Goal: Communication & Community: Answer question/provide support

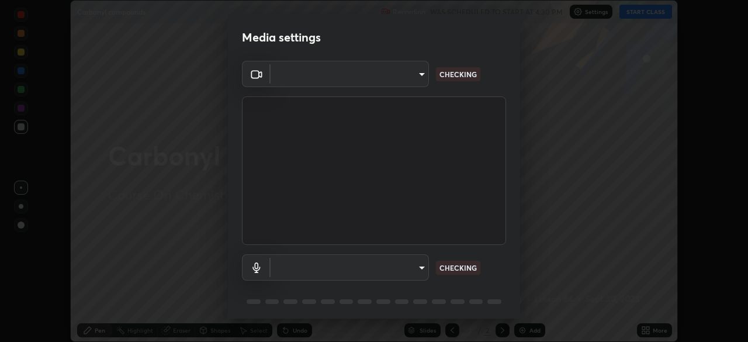
scroll to position [342, 747]
type input "f44939252cec670a7c81aafead478e6b9f15b20a1b8f1ae8dba2619045631b1c"
click at [405, 262] on body "Erase all Carbonyl compounds Recording WAS SCHEDULED TO START AT 4:30 PM Settin…" at bounding box center [374, 171] width 748 height 342
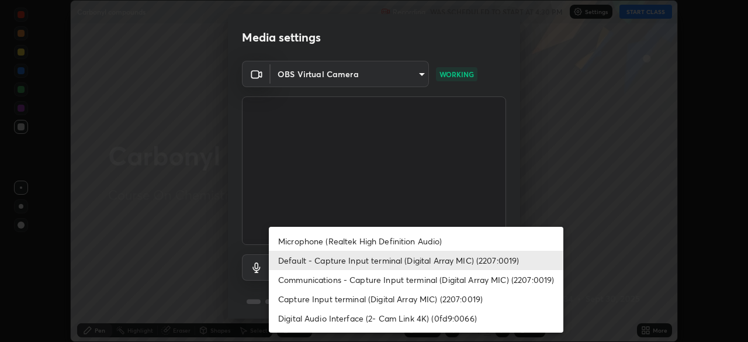
click at [379, 276] on li "Communications - Capture Input terminal (Digital Array MIC) (2207:0019)" at bounding box center [416, 279] width 295 height 19
type input "communications"
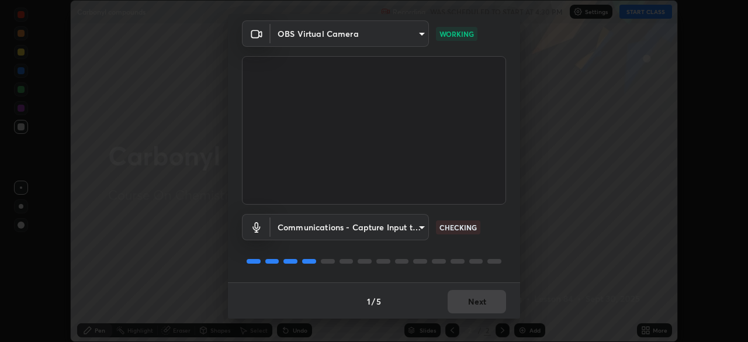
scroll to position [41, 0]
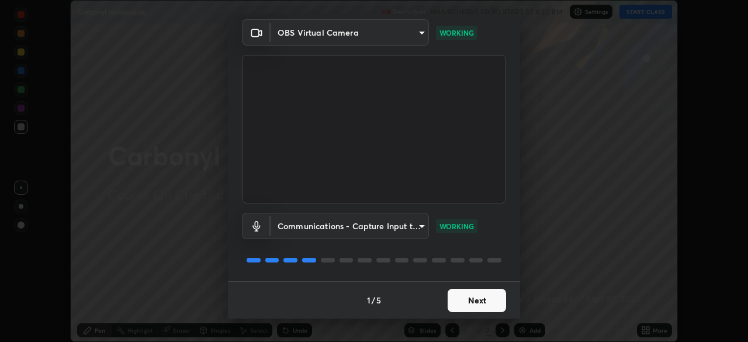
click at [468, 297] on button "Next" at bounding box center [477, 300] width 58 height 23
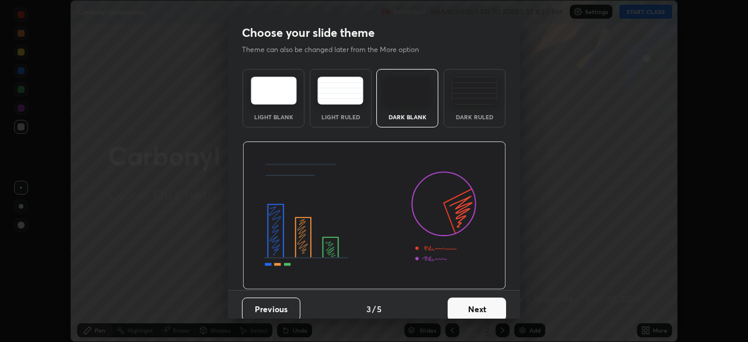
click at [465, 298] on button "Next" at bounding box center [477, 308] width 58 height 23
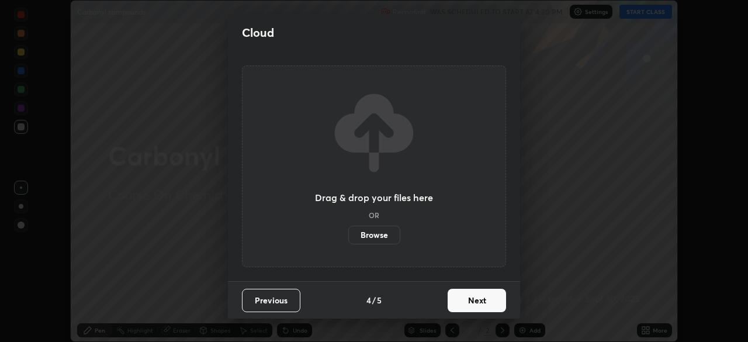
click at [461, 301] on button "Next" at bounding box center [477, 300] width 58 height 23
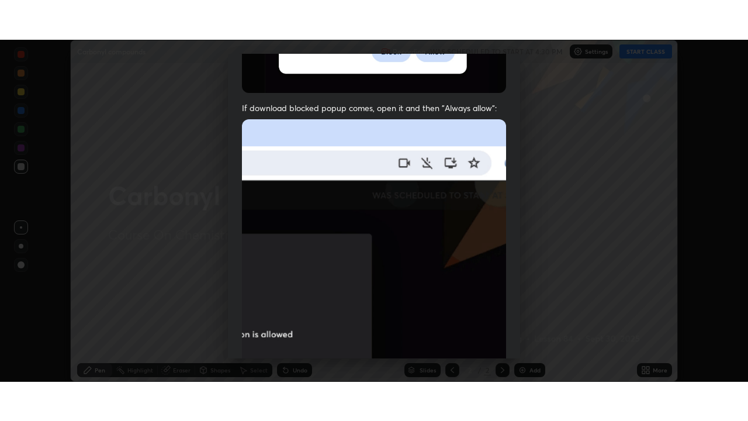
scroll to position [280, 0]
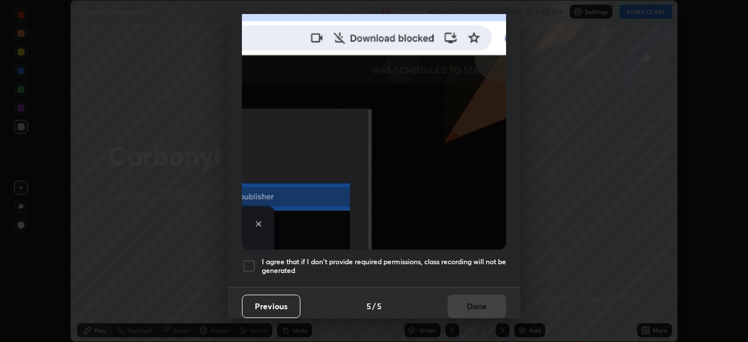
click at [245, 259] on div at bounding box center [249, 266] width 14 height 14
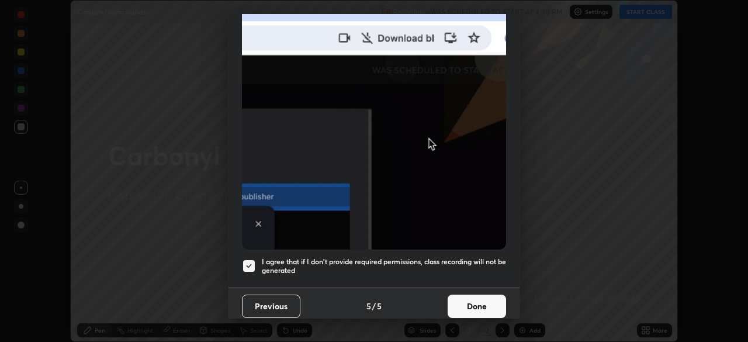
click at [455, 304] on button "Done" at bounding box center [477, 306] width 58 height 23
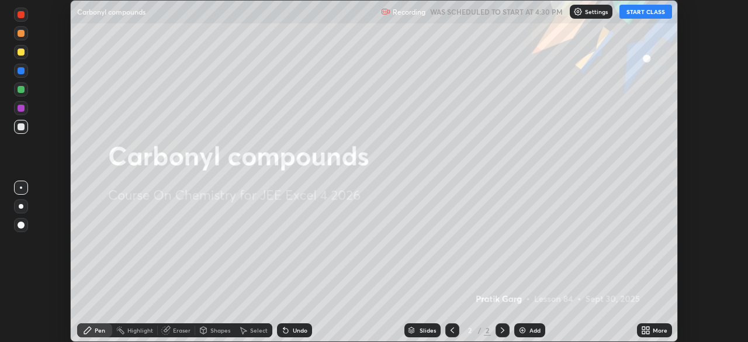
click at [632, 15] on button "START CLASS" at bounding box center [645, 12] width 53 height 14
click at [647, 332] on icon at bounding box center [647, 332] width 3 height 3
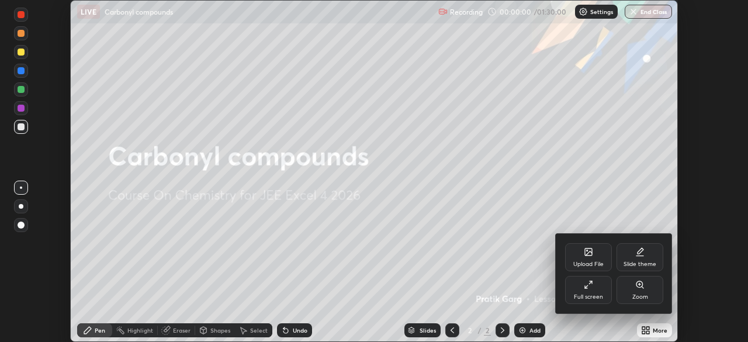
click at [582, 283] on div "Full screen" at bounding box center [588, 290] width 47 height 28
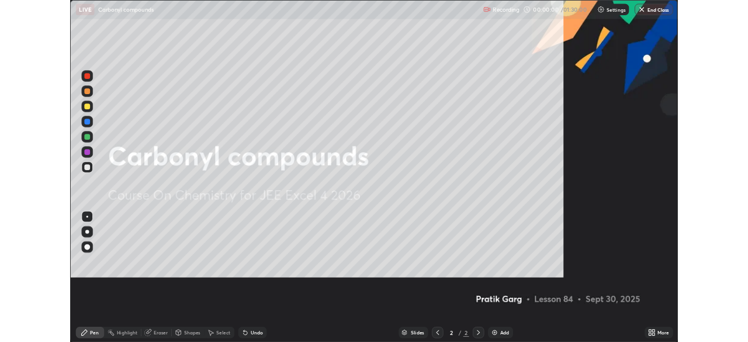
scroll to position [421, 748]
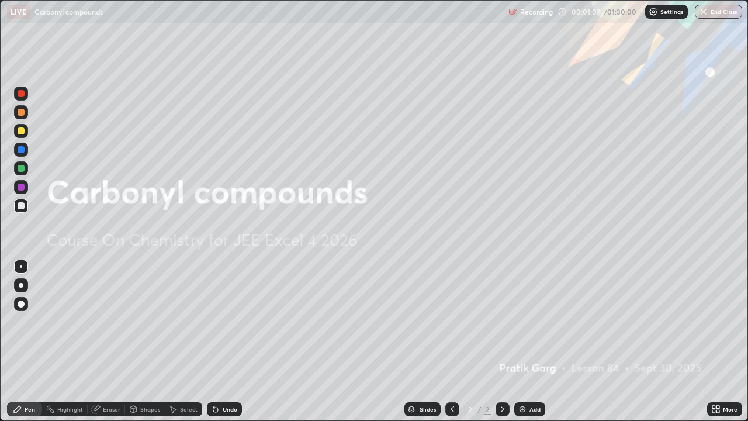
click at [523, 341] on img at bounding box center [522, 408] width 9 height 9
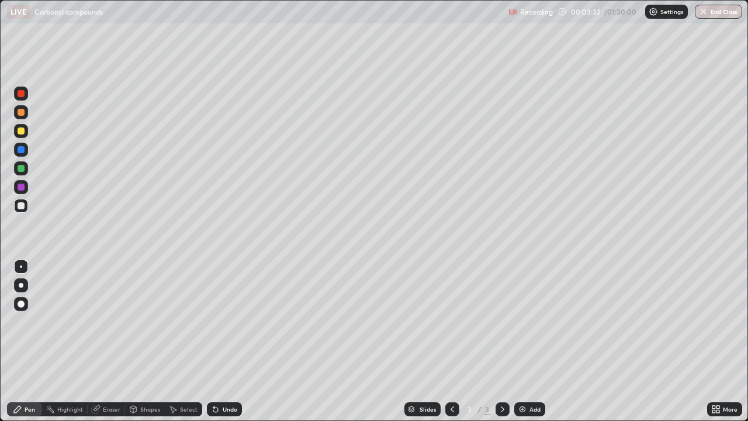
click at [526, 341] on img at bounding box center [522, 408] width 9 height 9
click at [19, 130] on div at bounding box center [21, 130] width 7 height 7
click at [17, 130] on div at bounding box center [21, 131] width 14 height 14
click at [19, 113] on div at bounding box center [21, 112] width 7 height 7
click at [151, 341] on div "Shapes" at bounding box center [150, 409] width 20 height 6
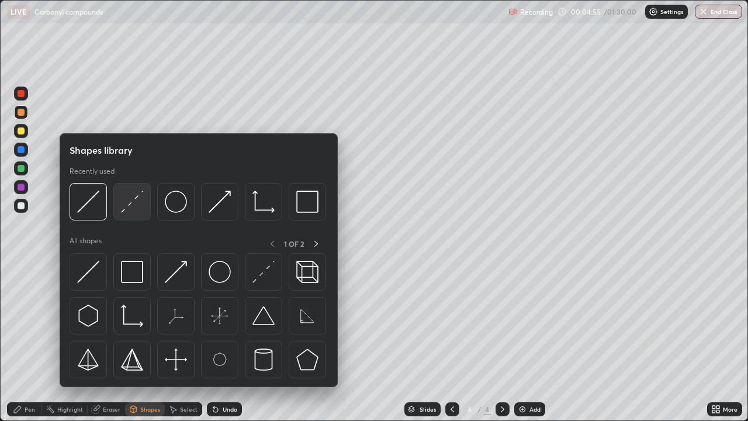
click at [131, 204] on img at bounding box center [132, 202] width 22 height 22
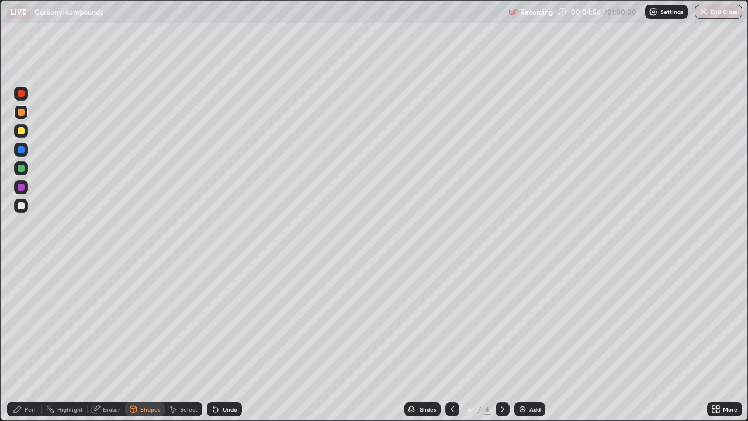
click at [22, 167] on div at bounding box center [21, 168] width 7 height 7
click at [26, 341] on div "Pen" at bounding box center [30, 409] width 11 height 6
click at [523, 341] on img at bounding box center [522, 408] width 9 height 9
click at [20, 130] on div at bounding box center [21, 130] width 7 height 7
click at [109, 341] on div "Eraser" at bounding box center [112, 409] width 18 height 6
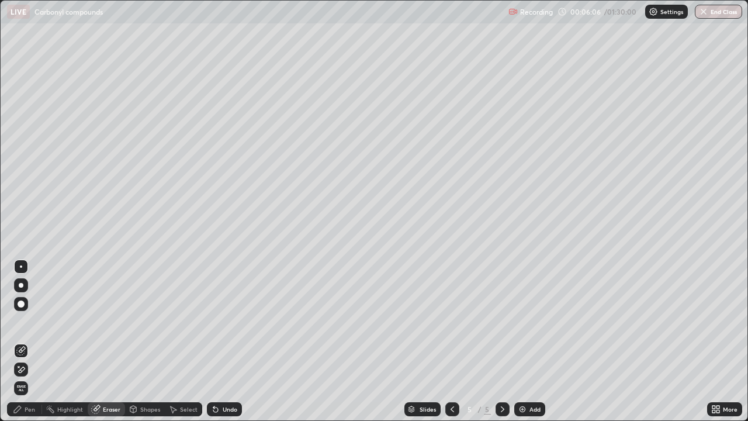
click at [30, 341] on div "Pen" at bounding box center [24, 409] width 35 height 14
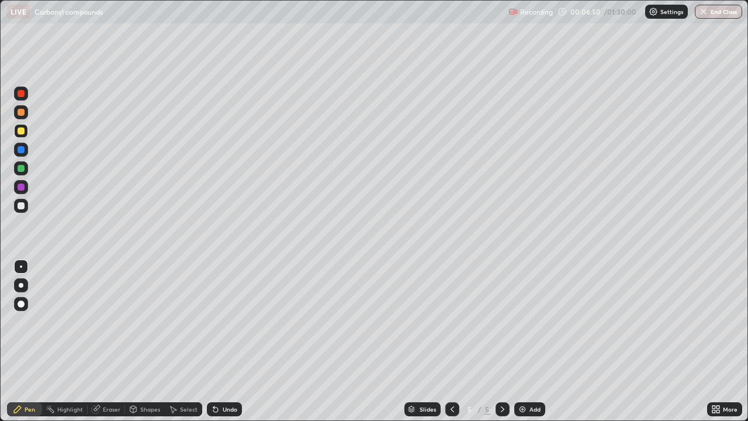
click at [22, 210] on div at bounding box center [21, 206] width 14 height 14
click at [532, 341] on div "Add" at bounding box center [534, 409] width 11 height 6
click at [18, 117] on div at bounding box center [21, 112] width 14 height 14
click at [543, 341] on div "Add" at bounding box center [529, 409] width 31 height 14
click at [22, 132] on div at bounding box center [21, 130] width 7 height 7
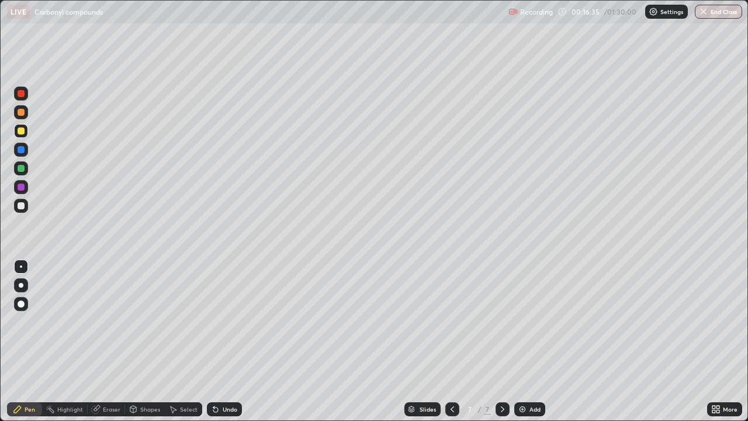
click at [227, 341] on div "Undo" at bounding box center [230, 409] width 15 height 6
click at [233, 341] on div "Undo" at bounding box center [230, 409] width 15 height 6
click at [114, 341] on div "Eraser" at bounding box center [112, 409] width 18 height 6
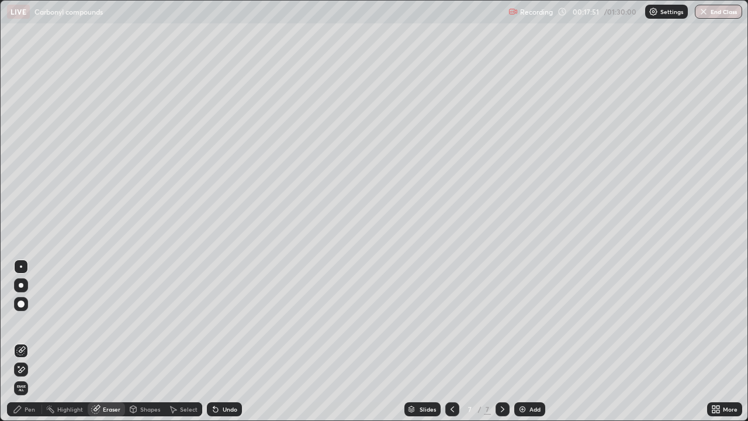
click at [25, 341] on div "Pen" at bounding box center [24, 409] width 35 height 14
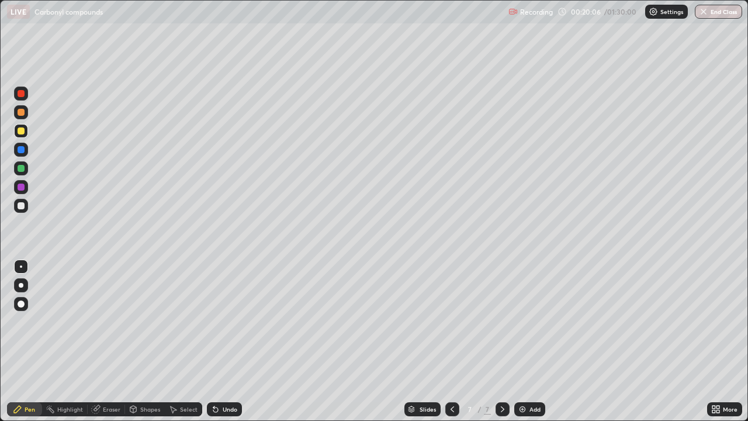
click at [535, 341] on div "Add" at bounding box center [534, 409] width 11 height 6
click at [24, 109] on div at bounding box center [21, 112] width 14 height 14
click at [21, 131] on div at bounding box center [21, 130] width 7 height 7
click at [15, 151] on div at bounding box center [21, 150] width 14 height 14
click at [531, 341] on div "Add" at bounding box center [534, 409] width 11 height 6
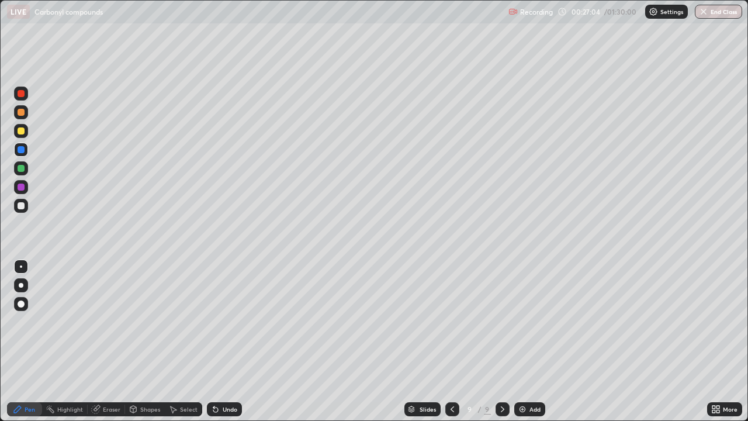
click at [21, 126] on div at bounding box center [21, 131] width 14 height 14
click at [185, 341] on div "Select" at bounding box center [183, 409] width 37 height 14
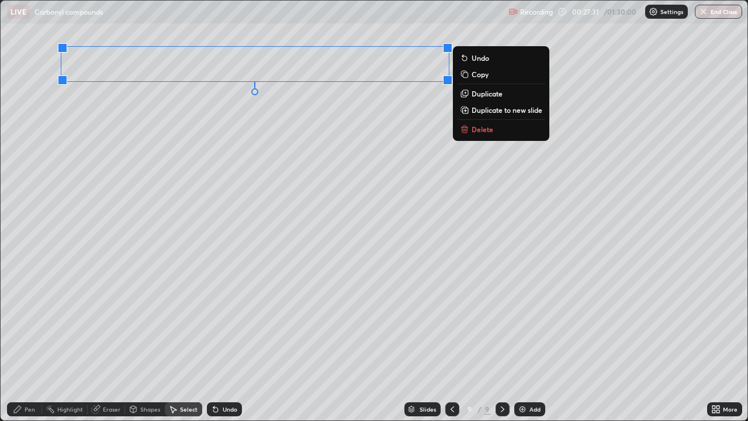
click at [473, 133] on p "Delete" at bounding box center [483, 128] width 22 height 9
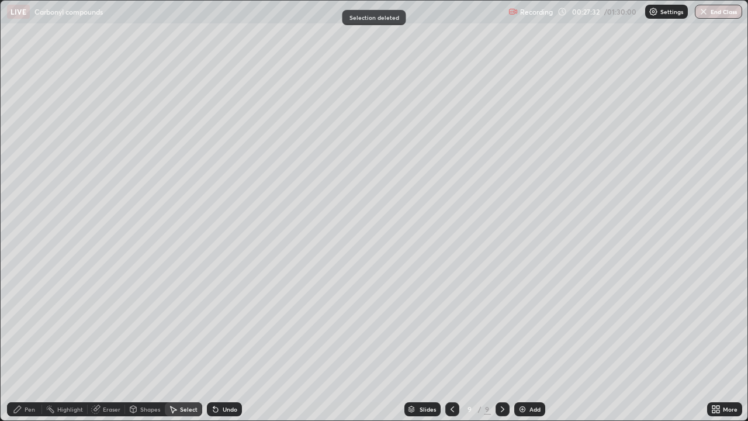
click at [21, 341] on div "Pen" at bounding box center [24, 409] width 35 height 14
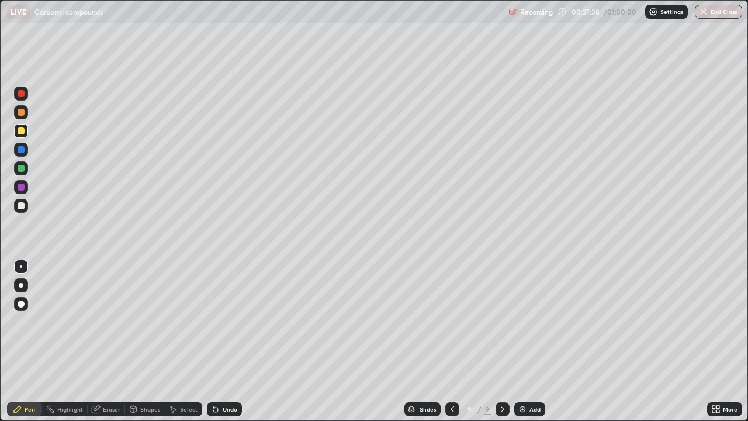
click at [227, 341] on div "Undo" at bounding box center [230, 409] width 15 height 6
click at [228, 341] on div "Undo" at bounding box center [224, 409] width 35 height 14
click at [22, 147] on div at bounding box center [21, 149] width 7 height 7
click at [110, 341] on div "Eraser" at bounding box center [106, 409] width 37 height 14
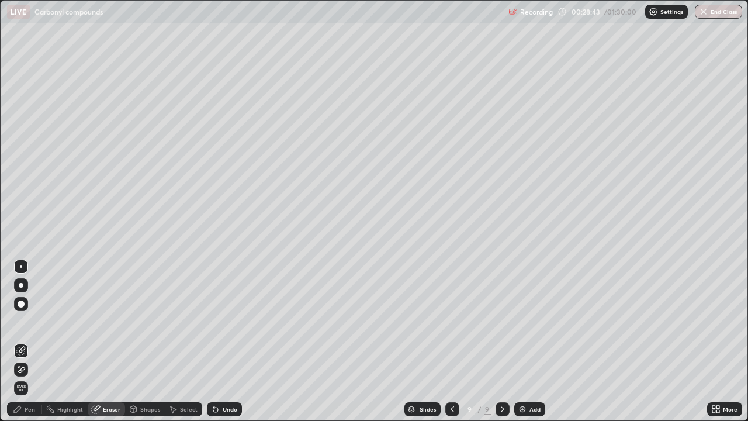
click at [24, 341] on div "Pen" at bounding box center [24, 409] width 35 height 14
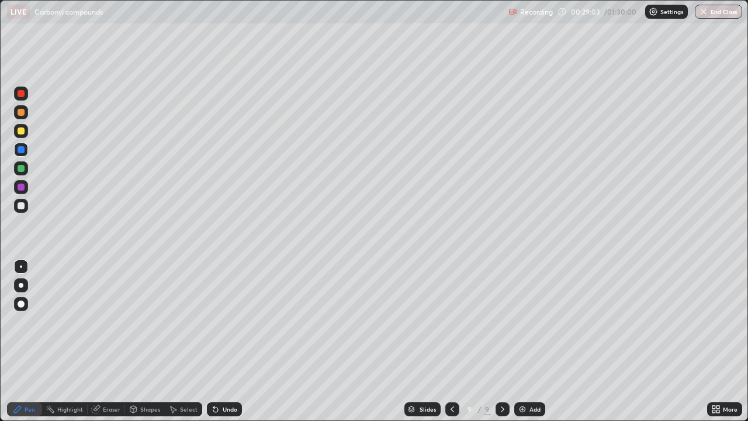
click at [231, 341] on div "Undo" at bounding box center [224, 409] width 35 height 14
click at [533, 341] on div "Add" at bounding box center [534, 409] width 11 height 6
click at [451, 341] on icon at bounding box center [451, 408] width 9 height 9
click at [501, 341] on icon at bounding box center [503, 409] width 4 height 6
click at [20, 129] on div at bounding box center [21, 130] width 7 height 7
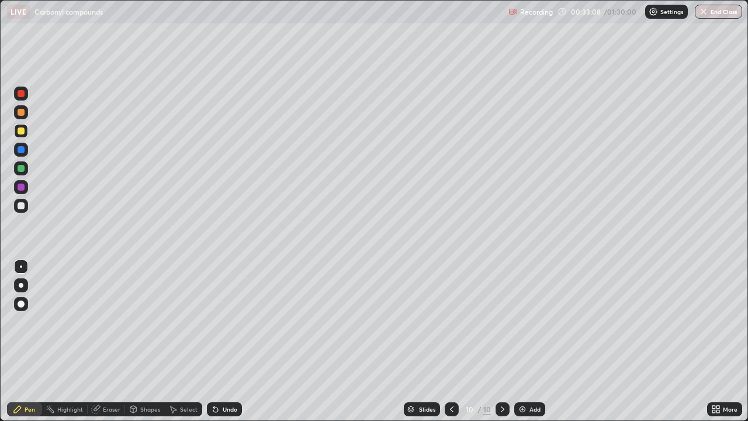
click at [223, 341] on div "Undo" at bounding box center [230, 409] width 15 height 6
click at [180, 341] on div "Select" at bounding box center [189, 409] width 18 height 6
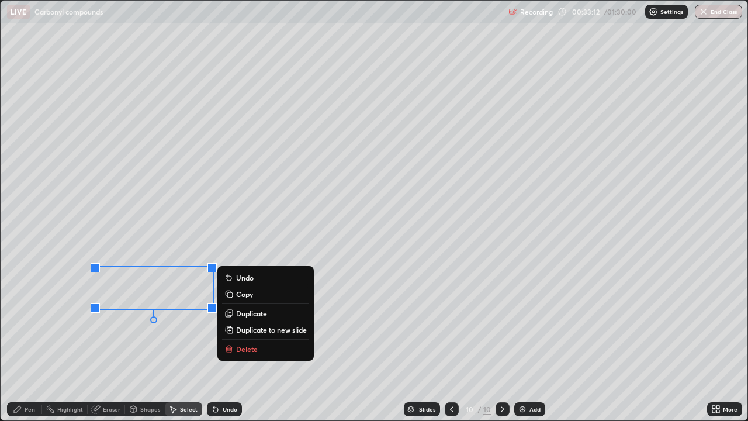
click at [235, 341] on button "Delete" at bounding box center [265, 349] width 87 height 14
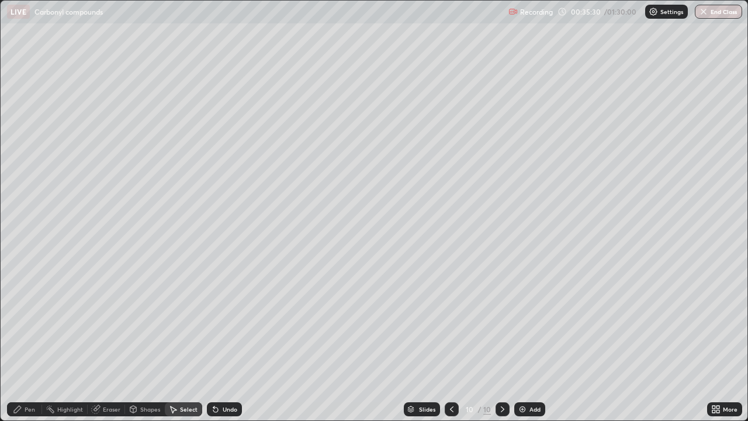
click at [536, 341] on div "Add" at bounding box center [529, 409] width 31 height 14
click at [28, 341] on div "Pen" at bounding box center [30, 409] width 11 height 6
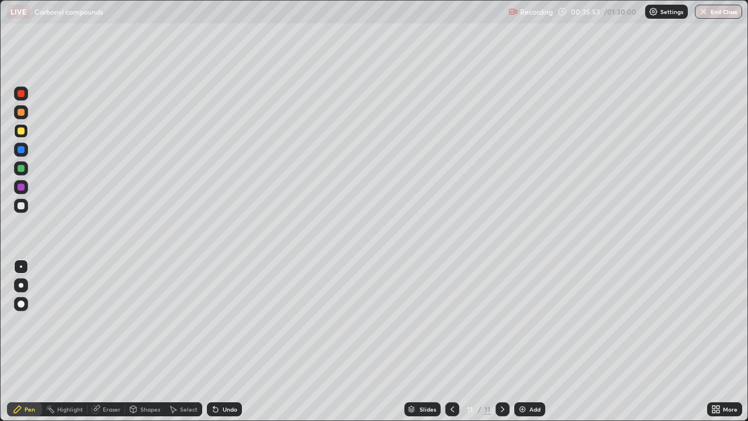
click at [22, 167] on div at bounding box center [21, 168] width 7 height 7
click at [451, 341] on icon at bounding box center [452, 408] width 9 height 9
click at [449, 341] on icon at bounding box center [452, 408] width 9 height 9
click at [501, 341] on icon at bounding box center [502, 408] width 9 height 9
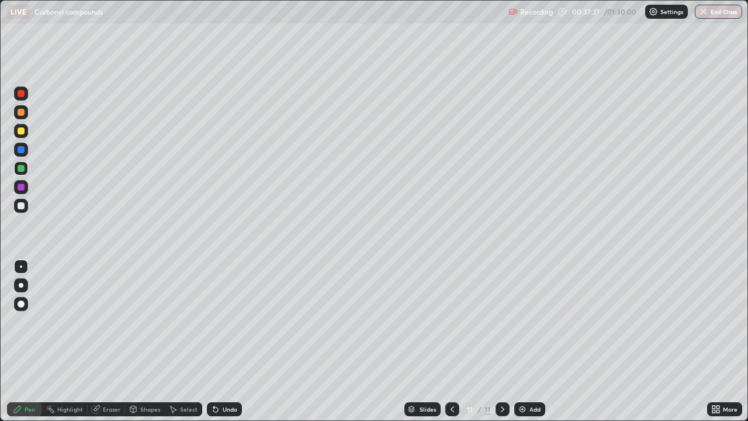
click at [24, 206] on div at bounding box center [21, 205] width 7 height 7
click at [27, 208] on div at bounding box center [21, 206] width 14 height 14
click at [26, 113] on div at bounding box center [21, 112] width 14 height 14
click at [527, 341] on div "Add" at bounding box center [529, 409] width 31 height 14
click at [21, 131] on div at bounding box center [21, 130] width 7 height 7
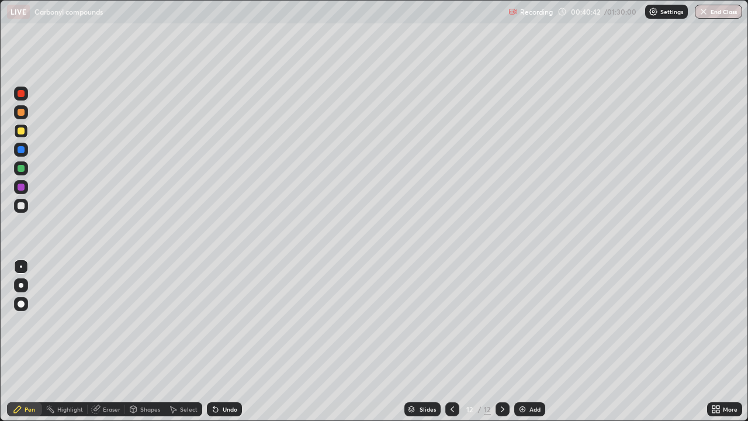
click at [217, 341] on icon at bounding box center [215, 408] width 9 height 9
click at [24, 168] on div at bounding box center [21, 168] width 7 height 7
click at [451, 341] on icon at bounding box center [452, 408] width 9 height 9
click at [498, 341] on div at bounding box center [503, 408] width 14 height 23
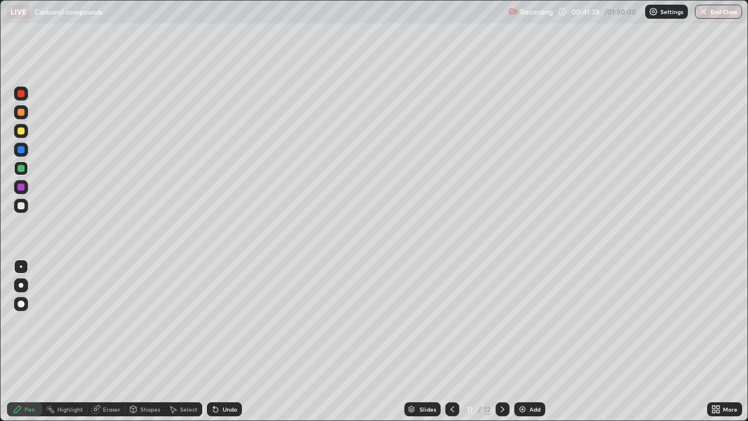
click at [501, 341] on icon at bounding box center [502, 408] width 9 height 9
click at [533, 341] on div "Add" at bounding box center [534, 409] width 11 height 6
click at [448, 341] on div at bounding box center [452, 408] width 14 height 23
click at [445, 341] on div at bounding box center [452, 408] width 14 height 23
click at [451, 341] on icon at bounding box center [452, 408] width 9 height 9
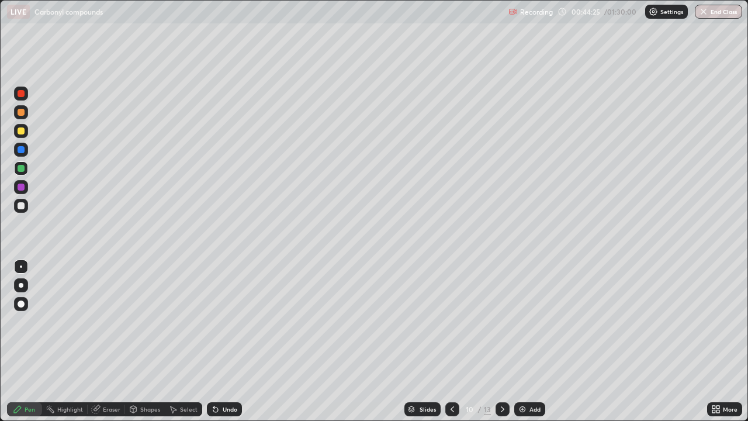
click at [506, 341] on div at bounding box center [503, 409] width 14 height 14
click at [507, 341] on div at bounding box center [503, 409] width 14 height 14
click at [501, 341] on icon at bounding box center [502, 408] width 9 height 9
click at [23, 110] on div at bounding box center [21, 112] width 7 height 7
click at [18, 128] on div at bounding box center [21, 131] width 14 height 14
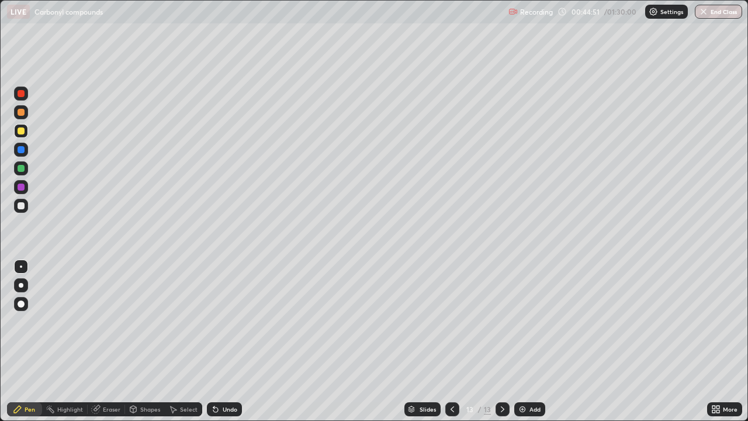
click at [18, 149] on div at bounding box center [21, 149] width 7 height 7
click at [20, 110] on div at bounding box center [21, 112] width 7 height 7
click at [27, 169] on div at bounding box center [21, 168] width 14 height 14
click at [532, 341] on div "Add" at bounding box center [534, 409] width 11 height 6
click at [26, 133] on div at bounding box center [21, 131] width 14 height 14
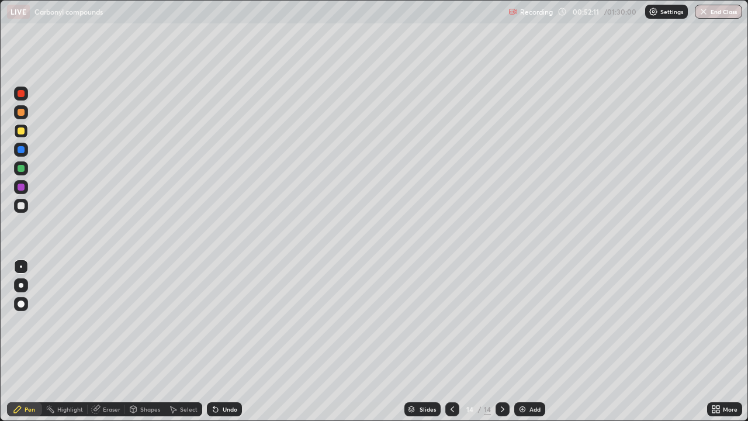
click at [150, 341] on div "Shapes" at bounding box center [150, 409] width 20 height 6
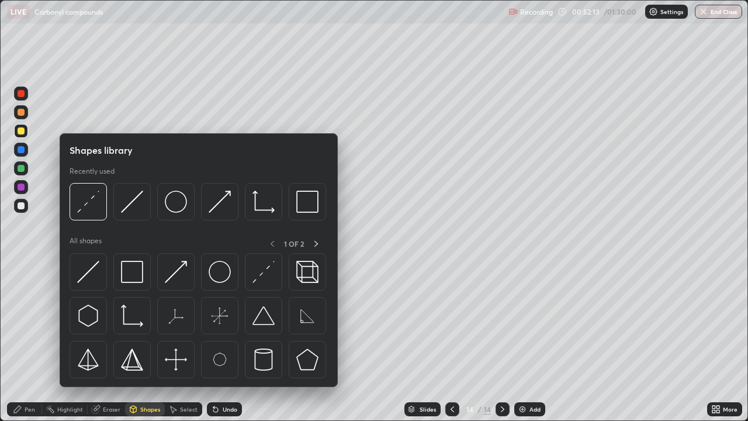
click at [107, 341] on div "Eraser" at bounding box center [106, 409] width 37 height 14
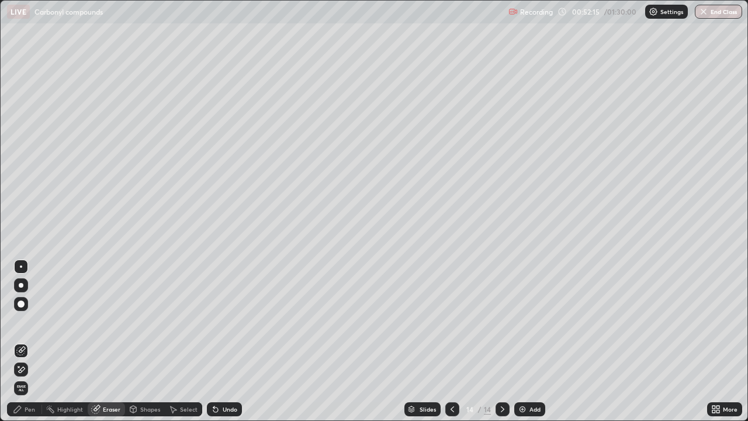
click at [23, 341] on div "Pen" at bounding box center [24, 409] width 35 height 14
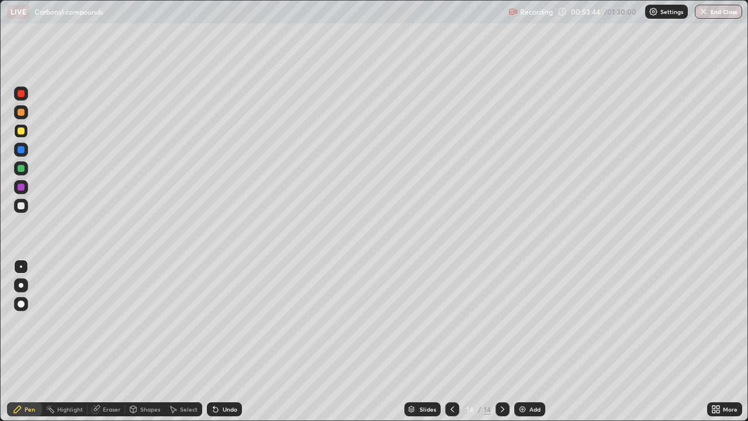
click at [23, 207] on div at bounding box center [21, 205] width 7 height 7
click at [527, 341] on div "Add" at bounding box center [529, 409] width 31 height 14
click at [223, 341] on div "Undo" at bounding box center [230, 409] width 15 height 6
click at [221, 341] on div "Undo" at bounding box center [224, 409] width 35 height 14
click at [218, 341] on div "Undo" at bounding box center [224, 409] width 35 height 14
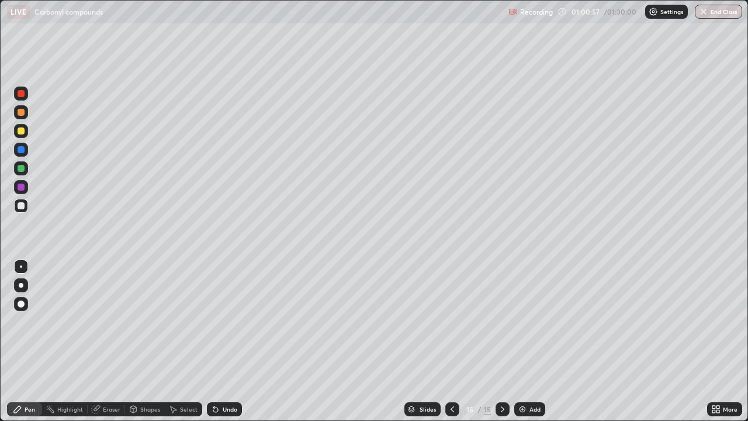
click at [220, 341] on div "Undo" at bounding box center [224, 409] width 35 height 14
click at [219, 341] on div "Undo" at bounding box center [224, 409] width 35 height 14
click at [213, 341] on icon at bounding box center [213, 406] width 1 height 1
click at [539, 341] on div "Add" at bounding box center [529, 409] width 31 height 14
click at [22, 131] on div at bounding box center [21, 130] width 7 height 7
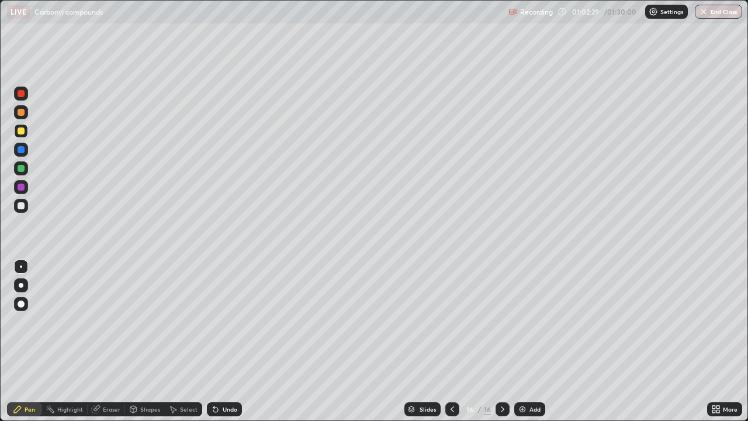
click at [231, 341] on div "Undo" at bounding box center [230, 409] width 15 height 6
click at [225, 341] on div "Undo" at bounding box center [230, 409] width 15 height 6
click at [223, 341] on div "Undo" at bounding box center [230, 409] width 15 height 6
click at [151, 341] on div "Shapes" at bounding box center [145, 409] width 40 height 14
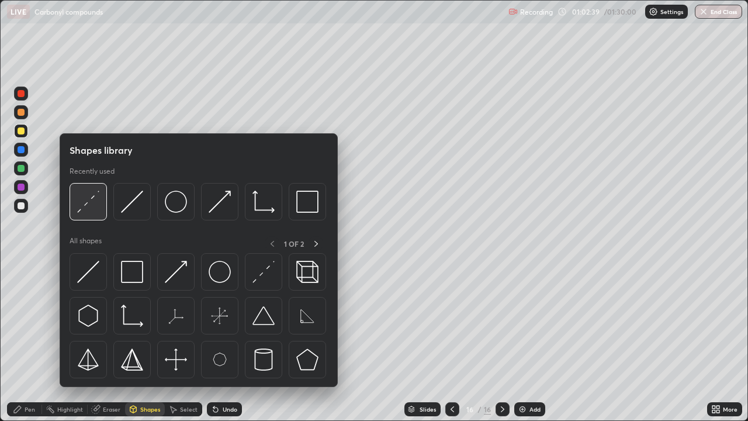
click at [89, 209] on img at bounding box center [88, 202] width 22 height 22
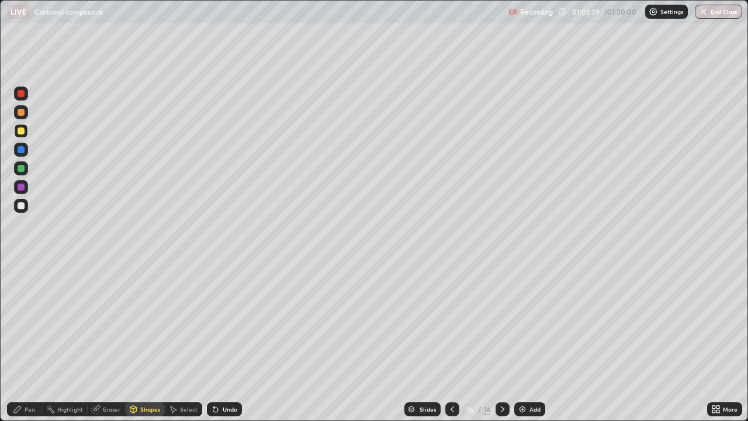
click at [22, 168] on div at bounding box center [21, 168] width 7 height 7
click at [31, 341] on div "Pen" at bounding box center [30, 409] width 11 height 6
click at [534, 341] on div "Add" at bounding box center [534, 409] width 11 height 6
click at [24, 131] on div at bounding box center [21, 130] width 7 height 7
click at [23, 112] on div at bounding box center [21, 112] width 7 height 7
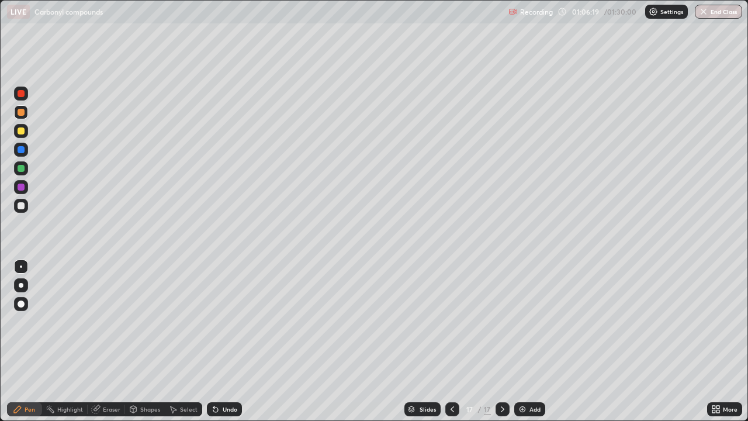
click at [220, 341] on div "Undo" at bounding box center [224, 409] width 35 height 14
click at [223, 341] on div "Undo" at bounding box center [224, 409] width 35 height 14
click at [223, 341] on div "Undo" at bounding box center [230, 409] width 15 height 6
click at [22, 204] on div at bounding box center [21, 205] width 7 height 7
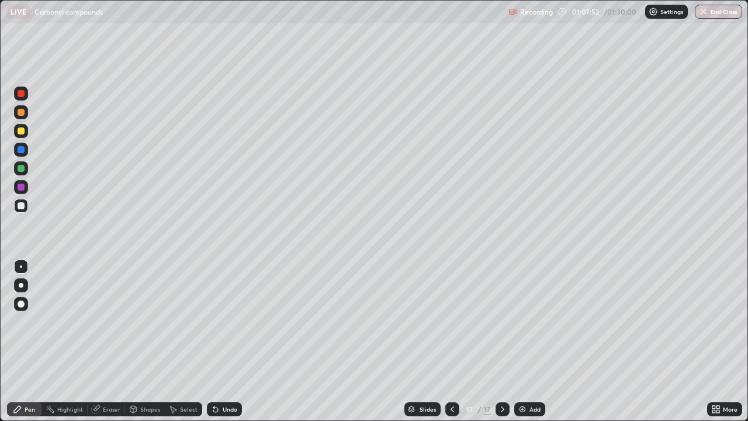
click at [530, 341] on div "Add" at bounding box center [534, 409] width 11 height 6
click at [20, 109] on div at bounding box center [21, 112] width 7 height 7
click at [23, 168] on div at bounding box center [21, 168] width 7 height 7
click at [25, 211] on div at bounding box center [21, 206] width 14 height 14
click at [18, 124] on div at bounding box center [21, 131] width 14 height 14
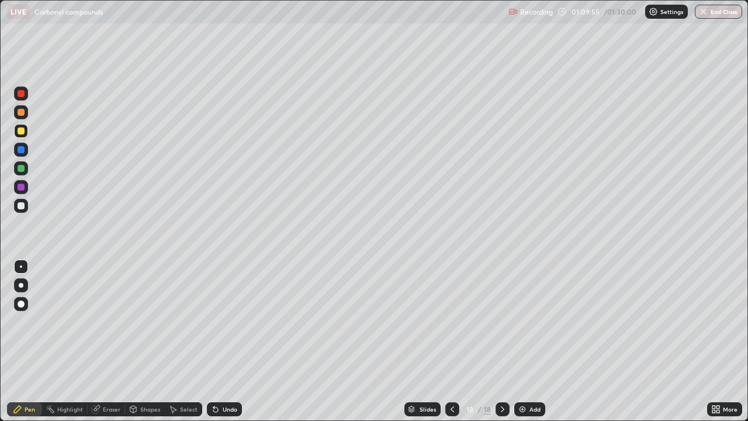
click at [15, 129] on div at bounding box center [21, 131] width 14 height 14
click at [22, 112] on div at bounding box center [21, 112] width 7 height 7
click at [719, 12] on button "End Class" at bounding box center [718, 12] width 47 height 14
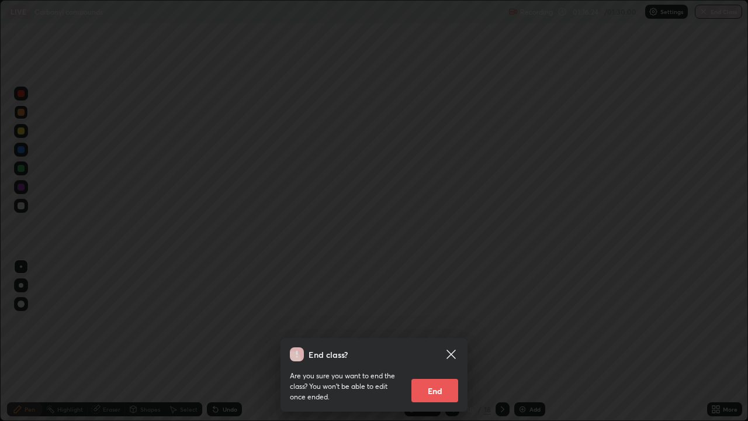
click at [432, 341] on button "End" at bounding box center [434, 390] width 47 height 23
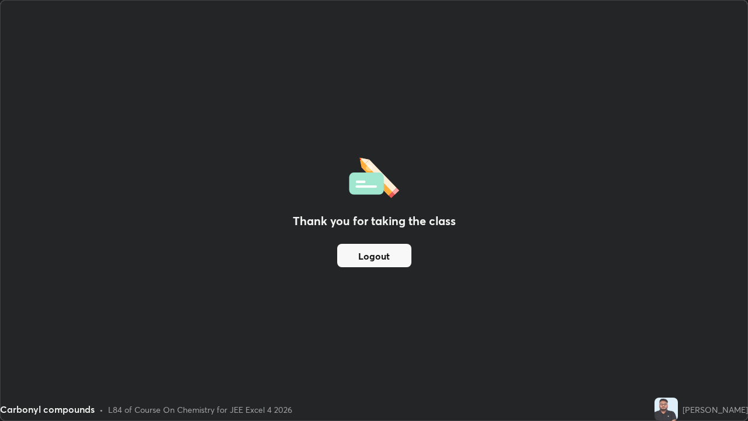
click at [331, 341] on div "Thank you for taking the class Logout" at bounding box center [374, 211] width 747 height 420
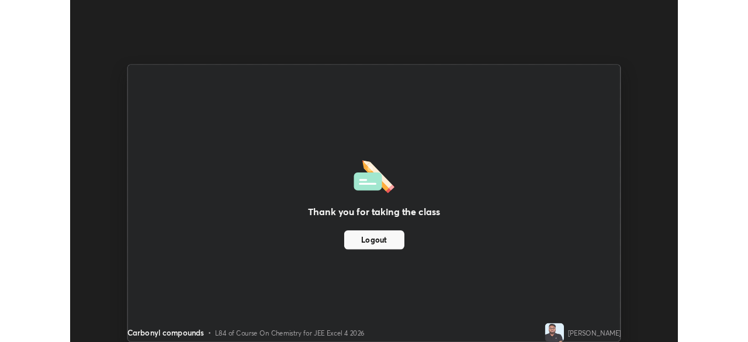
scroll to position [58096, 57690]
